Goal: Task Accomplishment & Management: Use online tool/utility

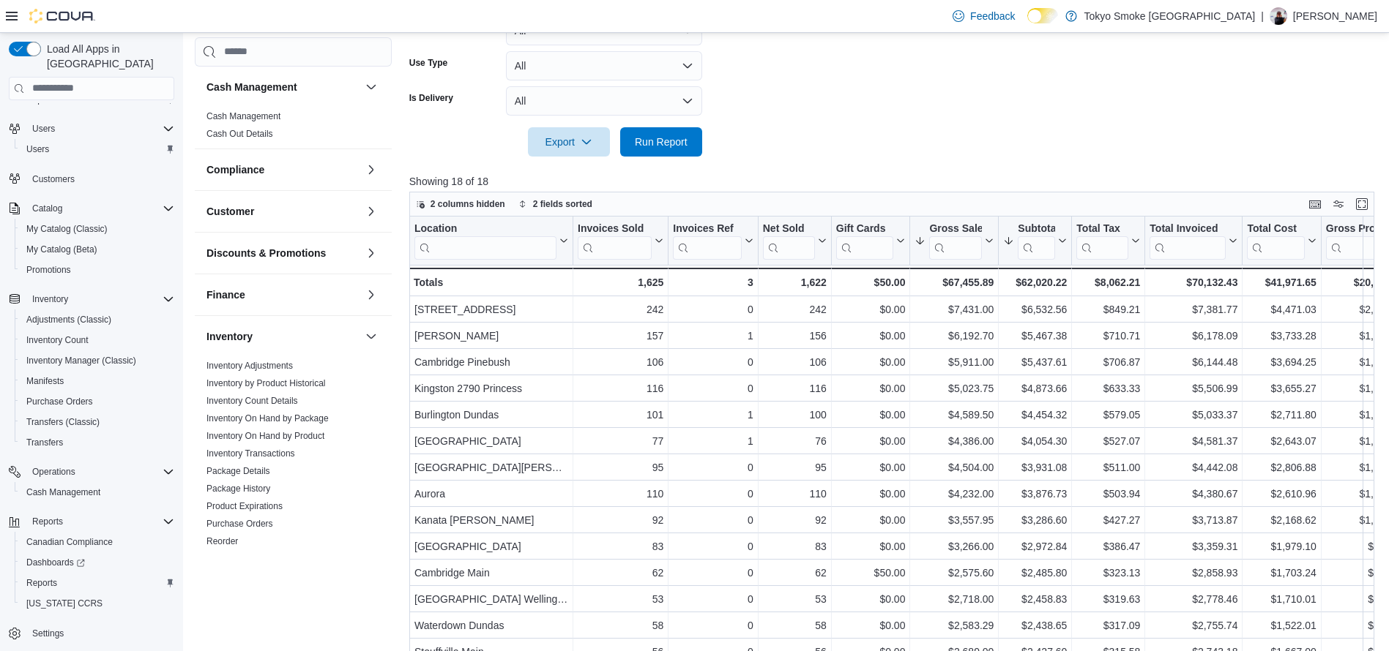
scroll to position [527, 0]
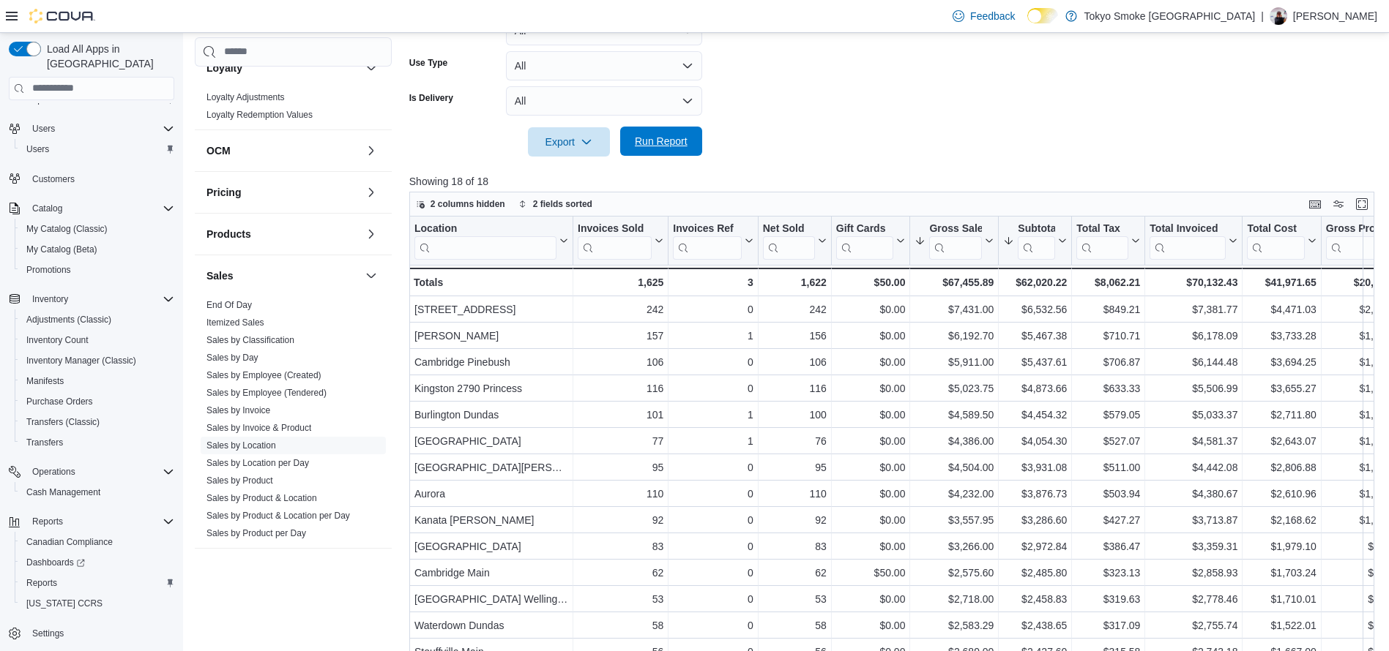
click at [689, 143] on span "Run Report" at bounding box center [661, 141] width 64 height 29
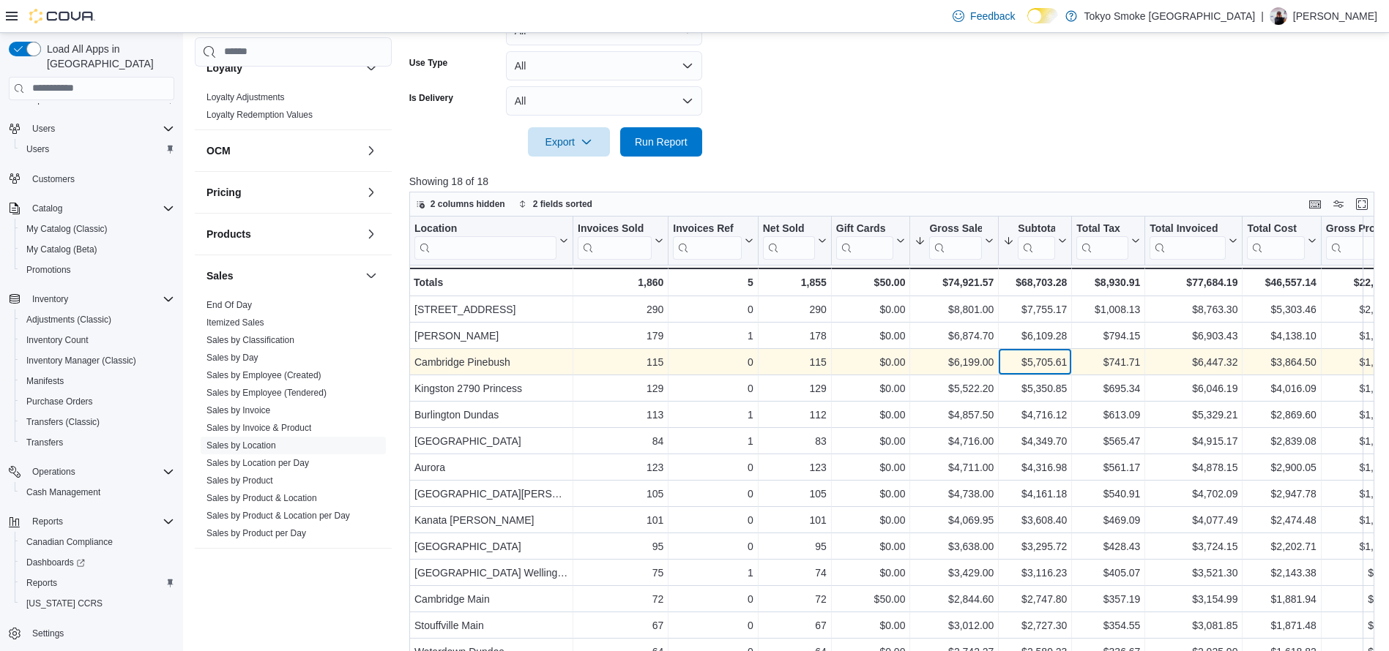
click at [1034, 362] on div "$5,705.61" at bounding box center [1035, 363] width 64 height 18
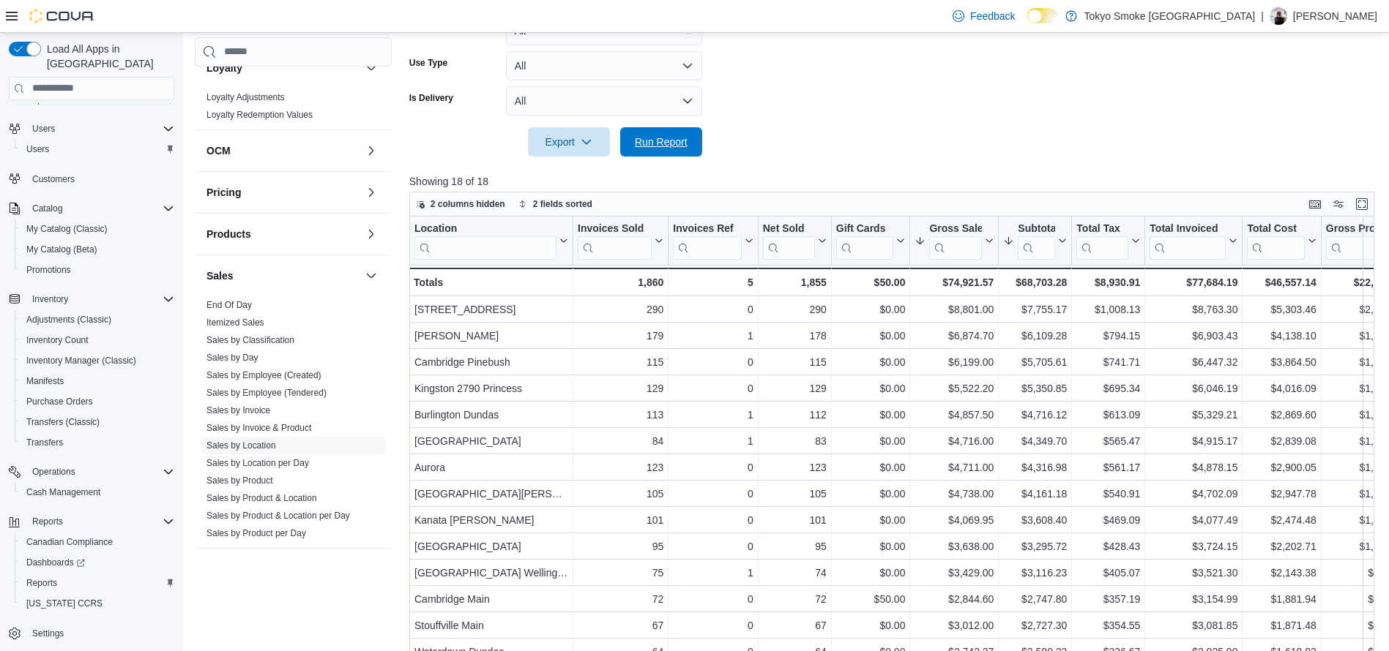
click at [659, 135] on span "Run Report" at bounding box center [661, 142] width 53 height 15
click at [665, 152] on span "Run Report" at bounding box center [661, 141] width 64 height 29
click at [654, 150] on span "Run Report" at bounding box center [661, 141] width 64 height 29
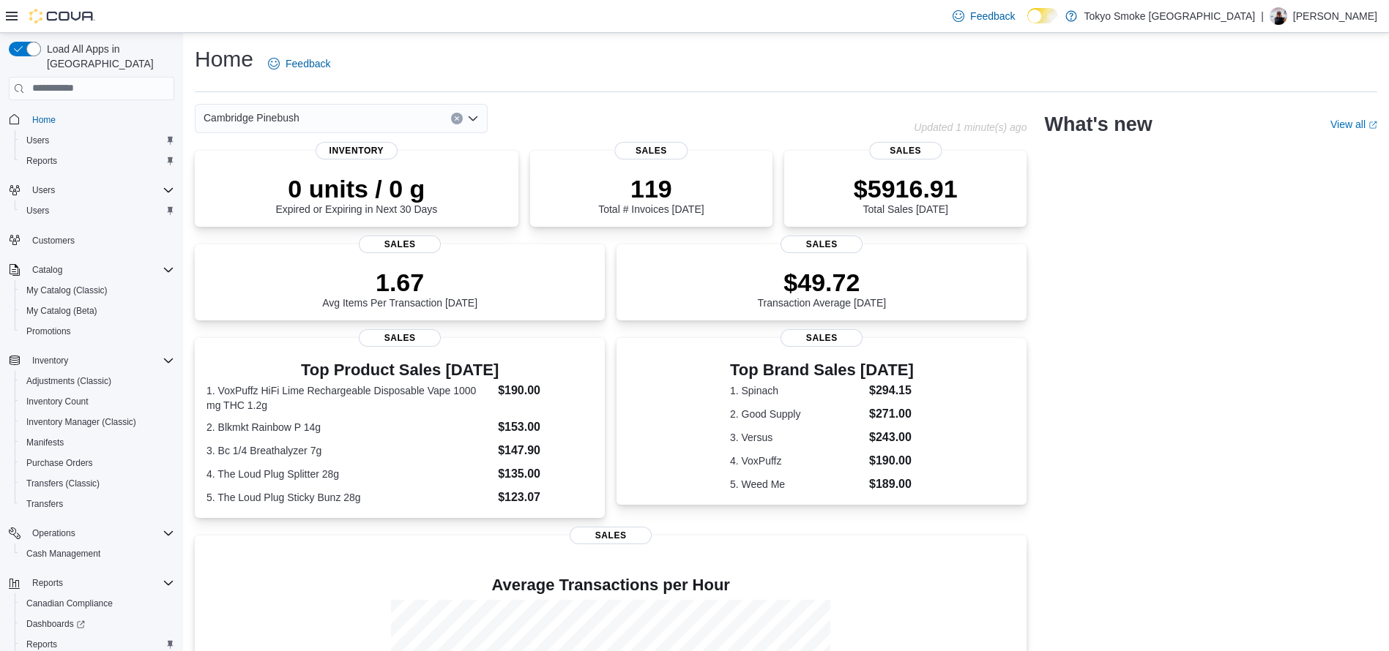
scroll to position [61, 0]
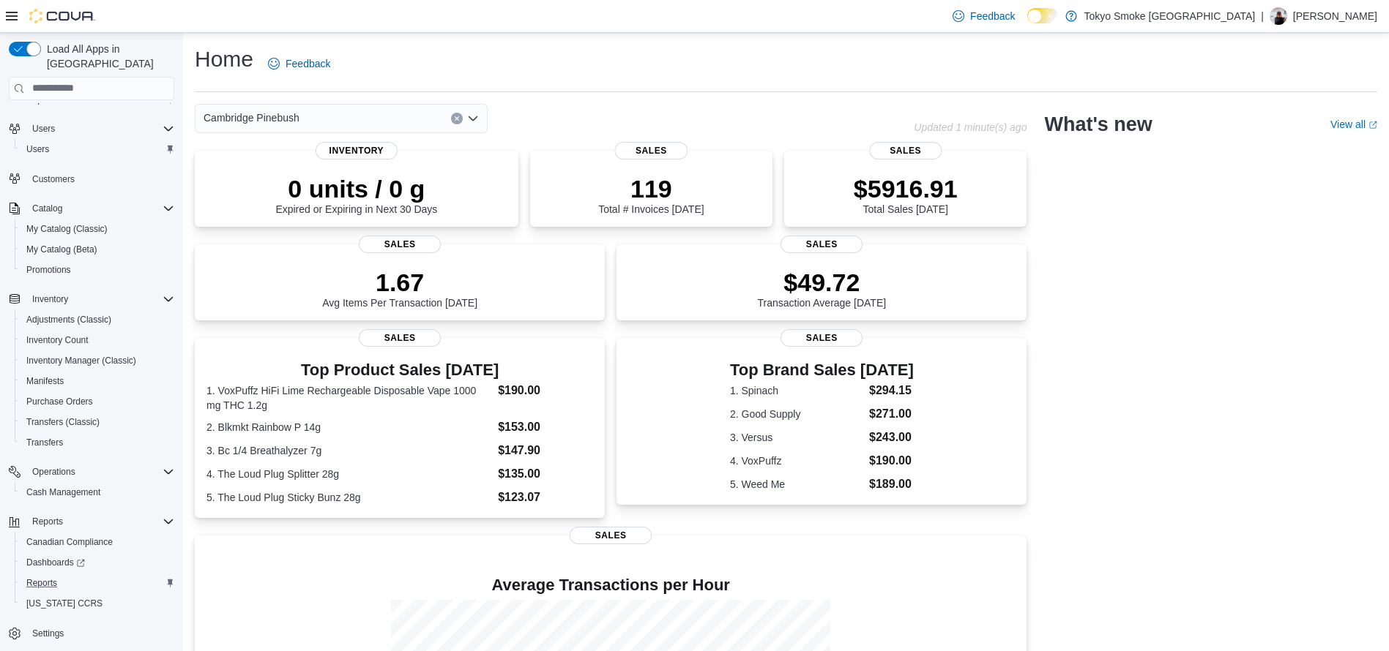
click at [86, 575] on div "Reports" at bounding box center [97, 584] width 154 height 18
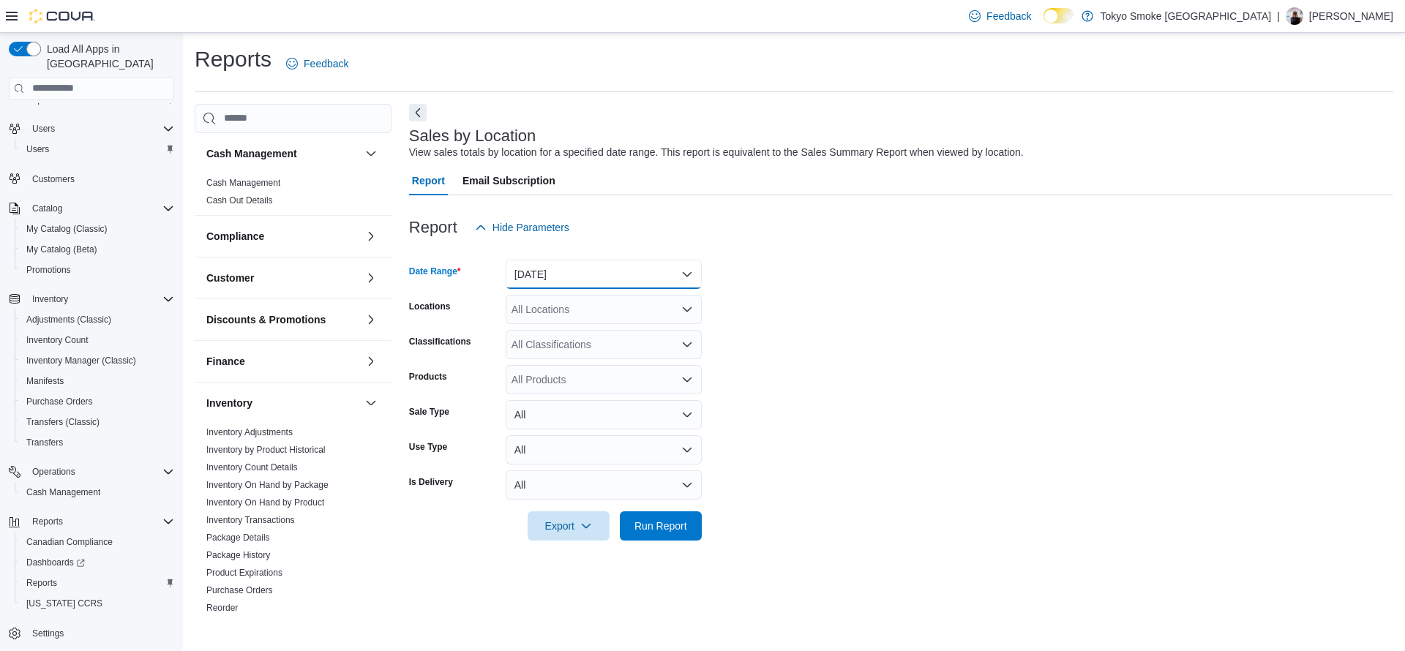
click at [588, 266] on button "[DATE]" at bounding box center [604, 274] width 196 height 29
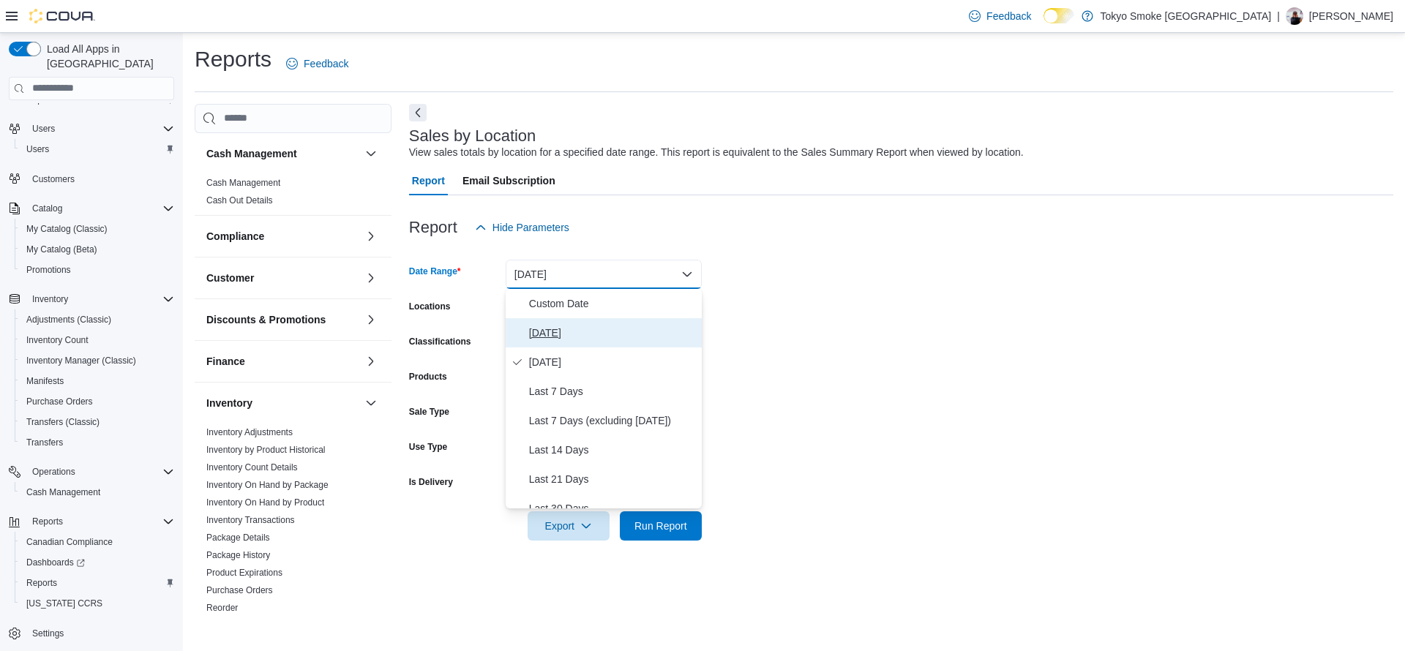
click at [580, 331] on span "[DATE]" at bounding box center [612, 333] width 167 height 18
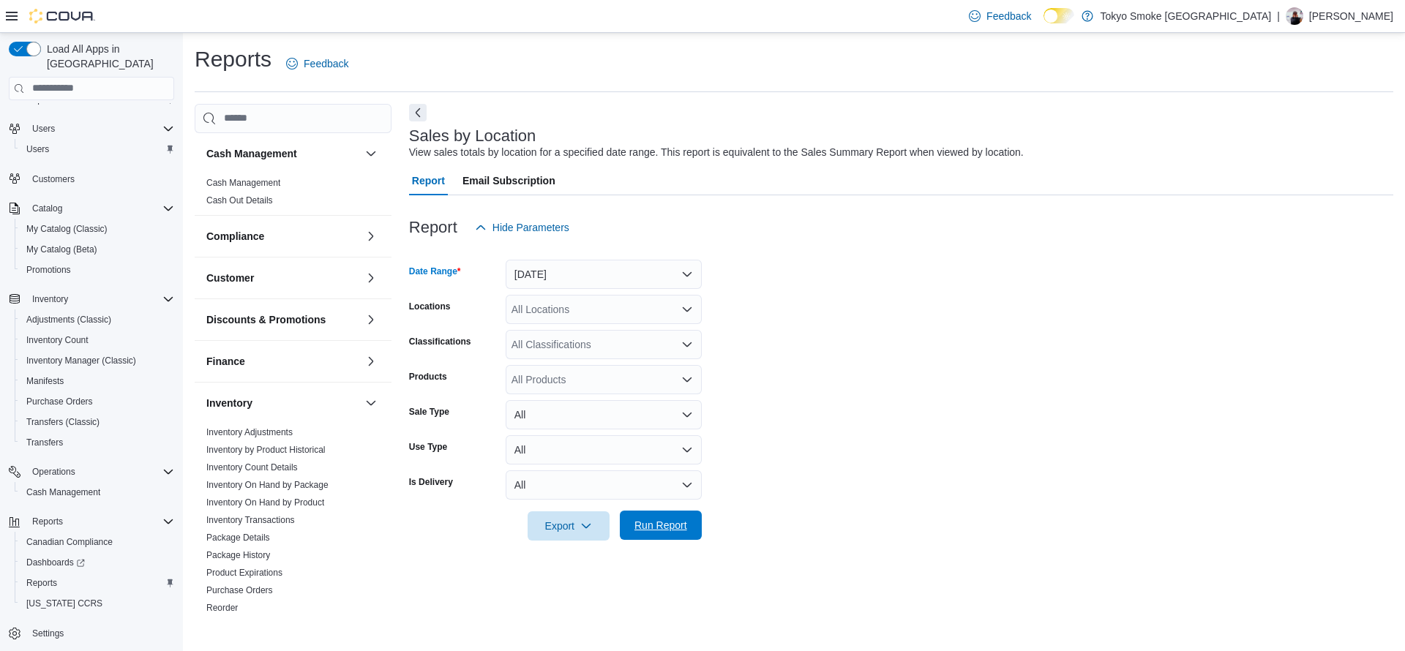
click at [654, 521] on span "Run Report" at bounding box center [661, 525] width 53 height 15
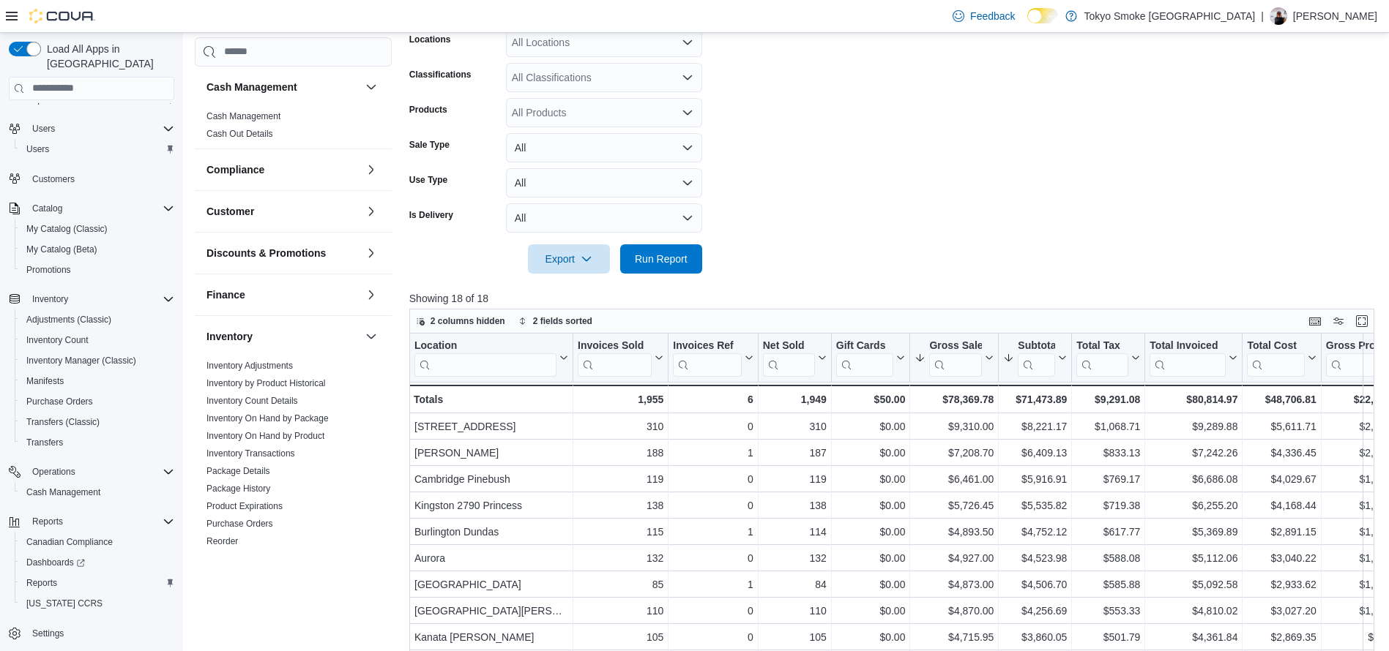
scroll to position [274, 0]
